Goal: Check status: Check status

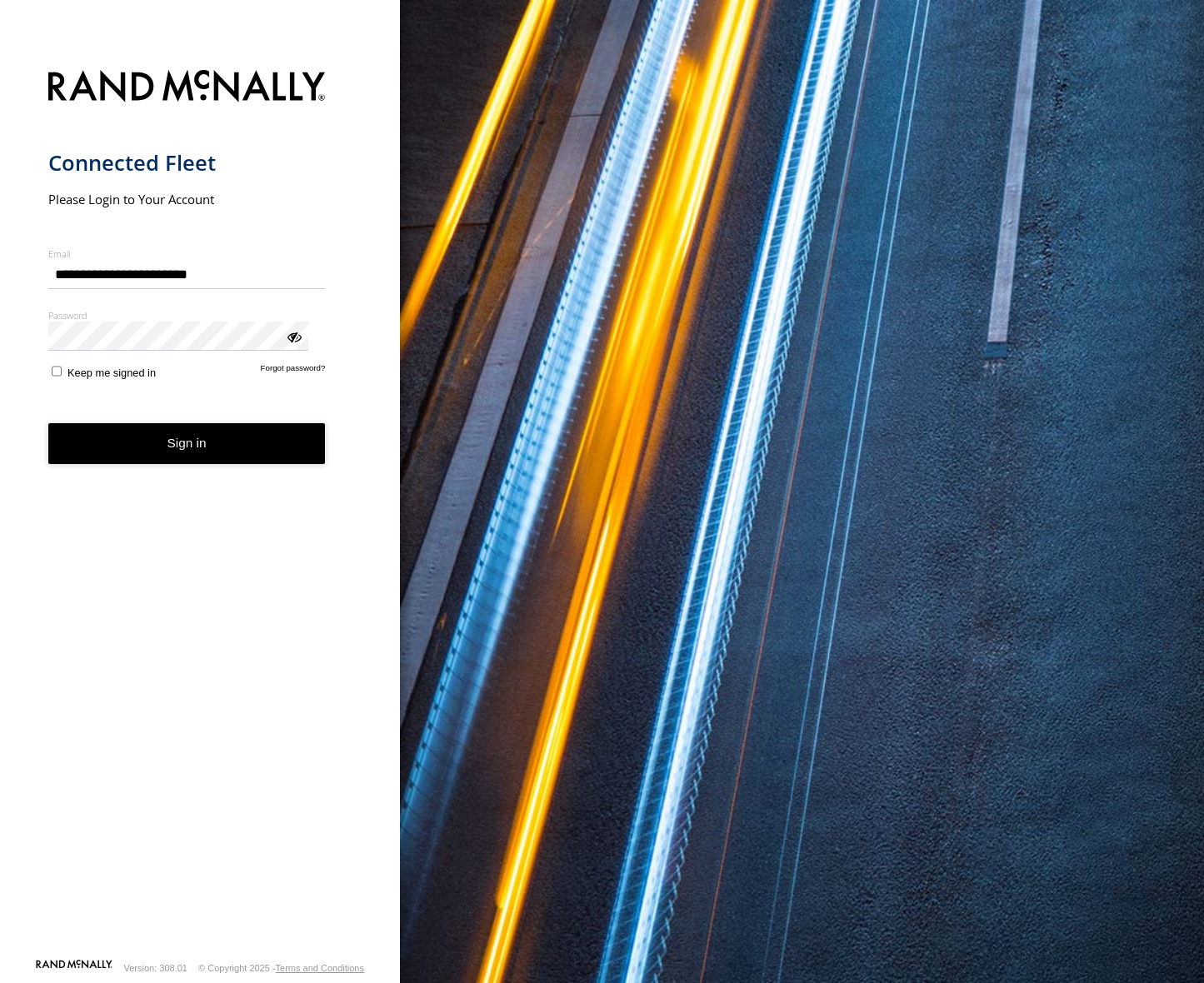
click at [183, 423] on button "Sign in" at bounding box center [187, 444] width 278 height 41
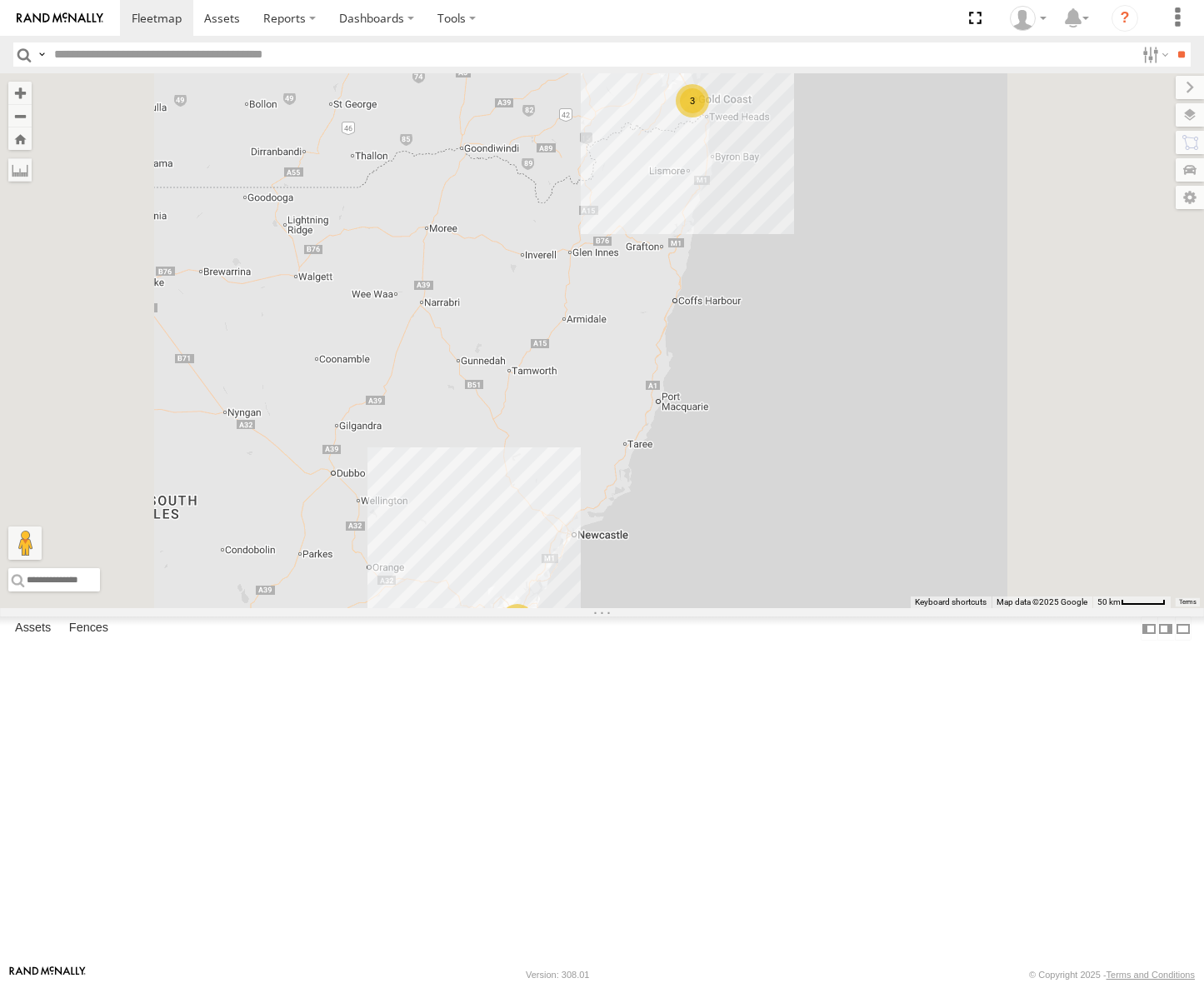
click at [0, 0] on div "[GEOGRAPHIC_DATA]" at bounding box center [0, 0] width 0 height 0
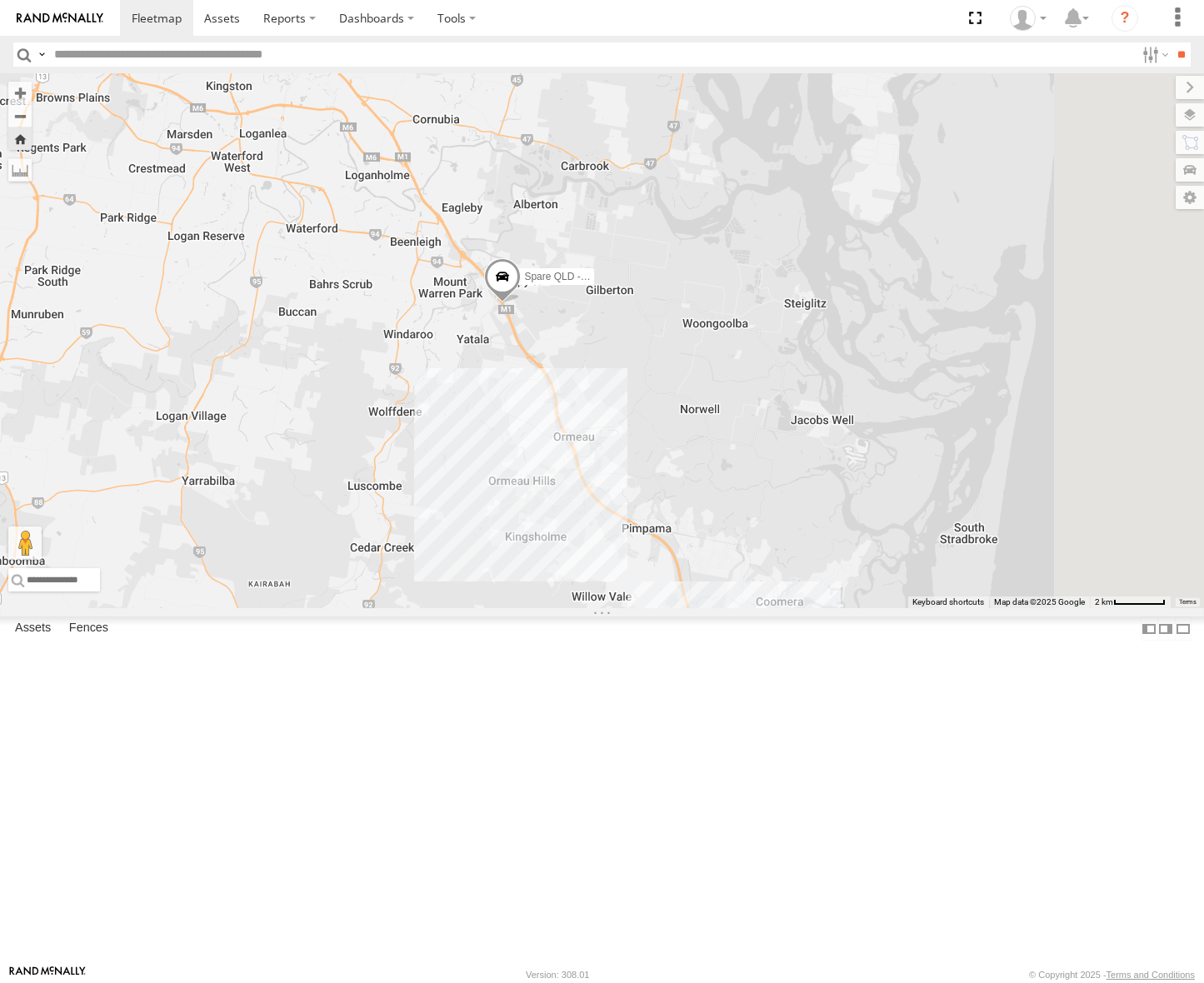
drag, startPoint x: 807, startPoint y: 688, endPoint x: 694, endPoint y: 629, distance: 127.5
click at [694, 608] on div "Spare QLD - Dark Green" at bounding box center [602, 341] width 1204 height 535
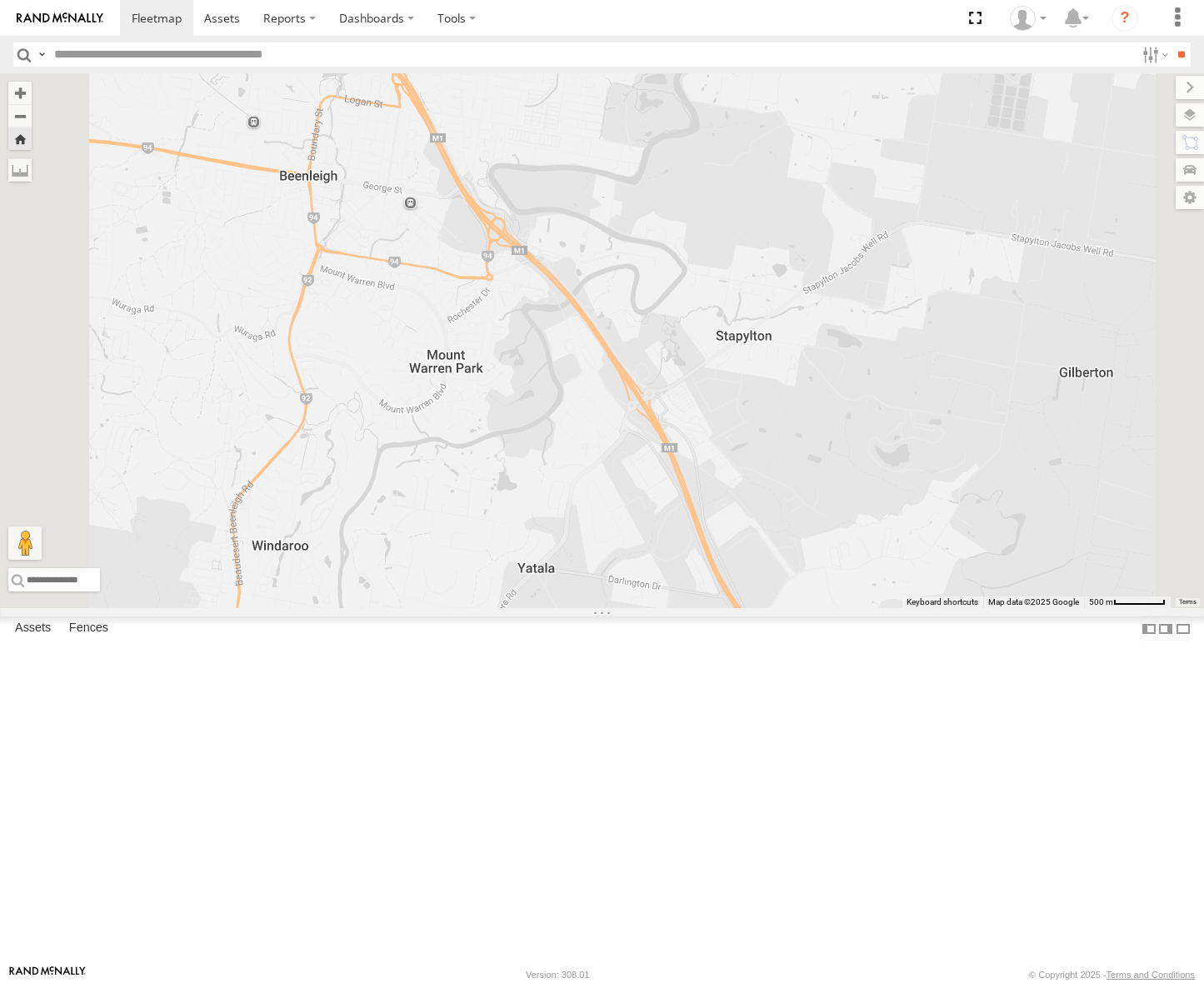
click at [0, 0] on div "Spare QLD - Dark Green [GEOGRAPHIC_DATA]" at bounding box center [0, 0] width 0 height 0
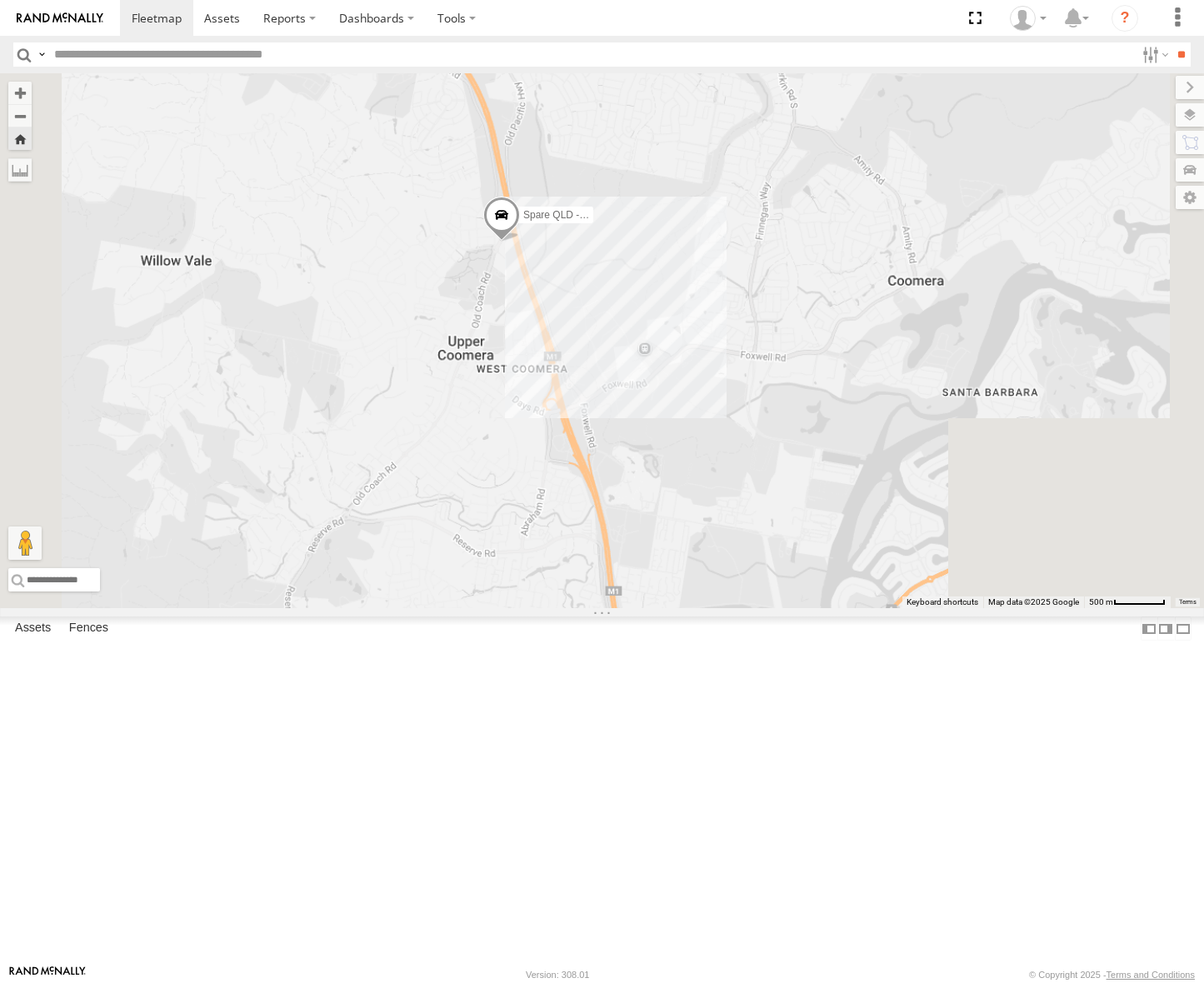
drag, startPoint x: 818, startPoint y: 767, endPoint x: 725, endPoint y: 474, distance: 307.4
click at [725, 477] on div "Spare QLD - Dark Green" at bounding box center [602, 341] width 1204 height 535
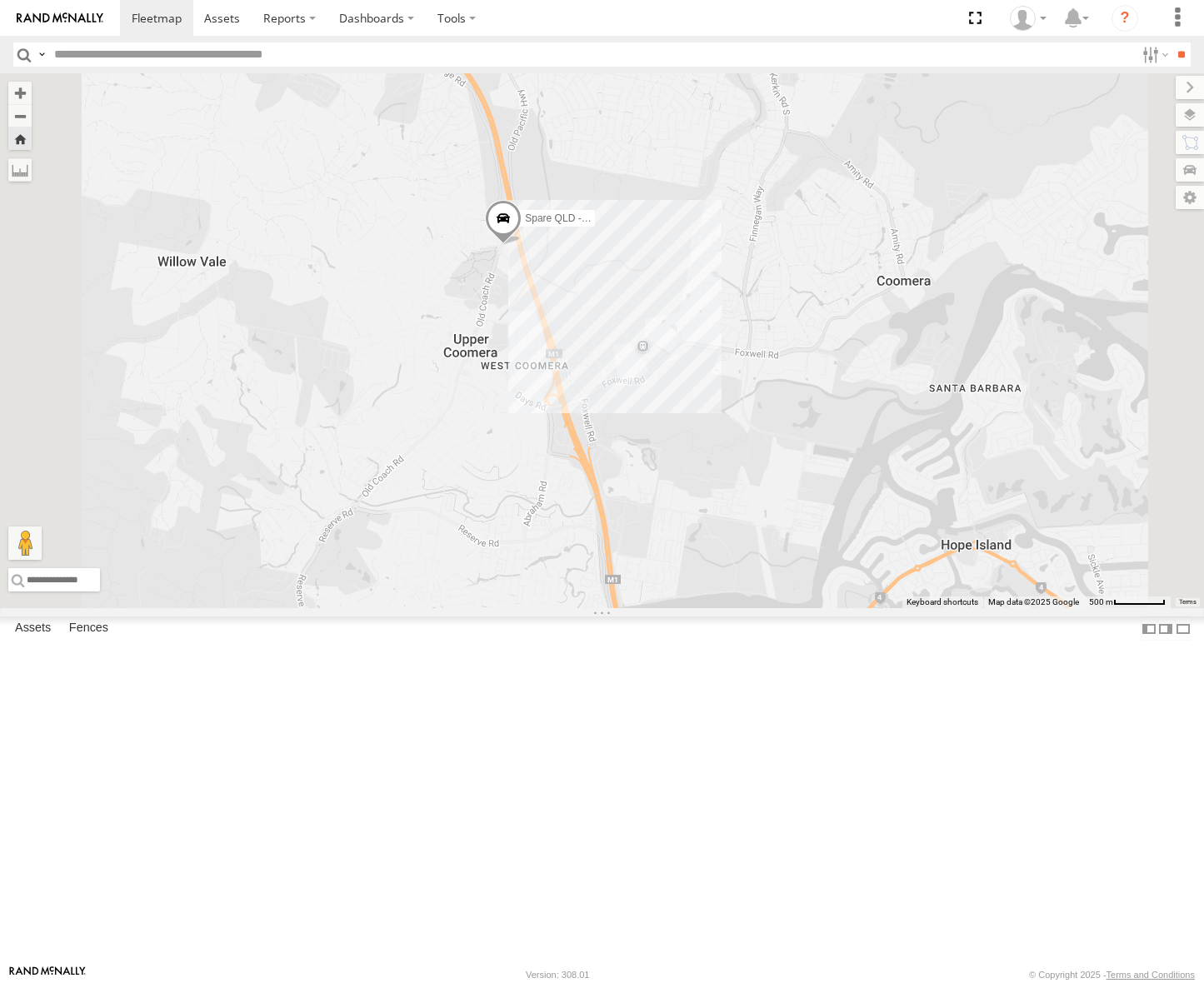
click at [0, 0] on div "[GEOGRAPHIC_DATA]" at bounding box center [0, 0] width 0 height 0
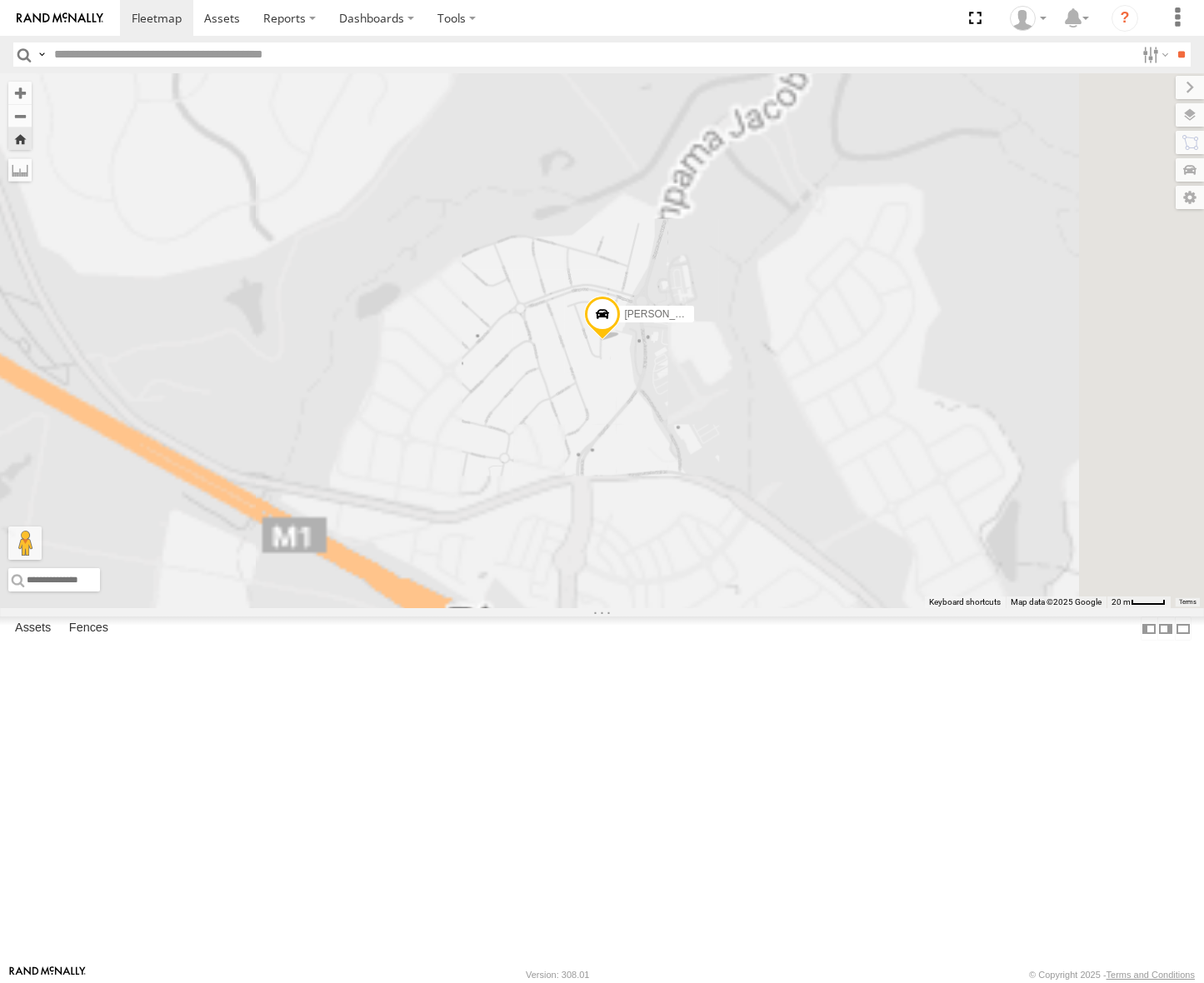
click at [0, 0] on div "Spare QLD - Dark Green [GEOGRAPHIC_DATA]" at bounding box center [0, 0] width 0 height 0
